Goal: Navigation & Orientation: Find specific page/section

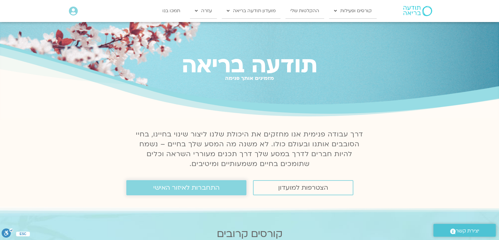
click at [179, 188] on span "התחברות לאיזור האישי" at bounding box center [186, 187] width 66 height 7
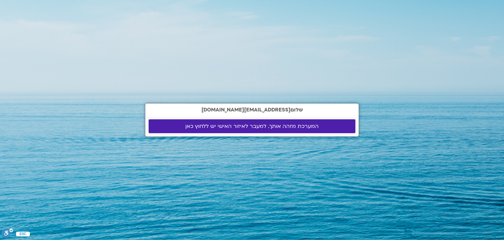
click at [285, 126] on span "המערכת מזהה אותך. למעבר לאיזור האישי יש ללחוץ כאן" at bounding box center [251, 126] width 133 height 6
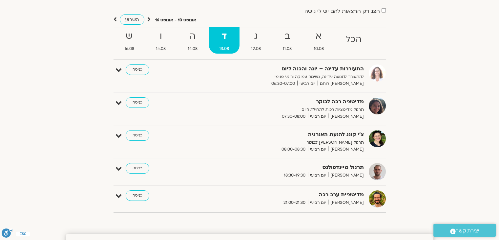
scroll to position [47, 0]
